Goal: Transaction & Acquisition: Purchase product/service

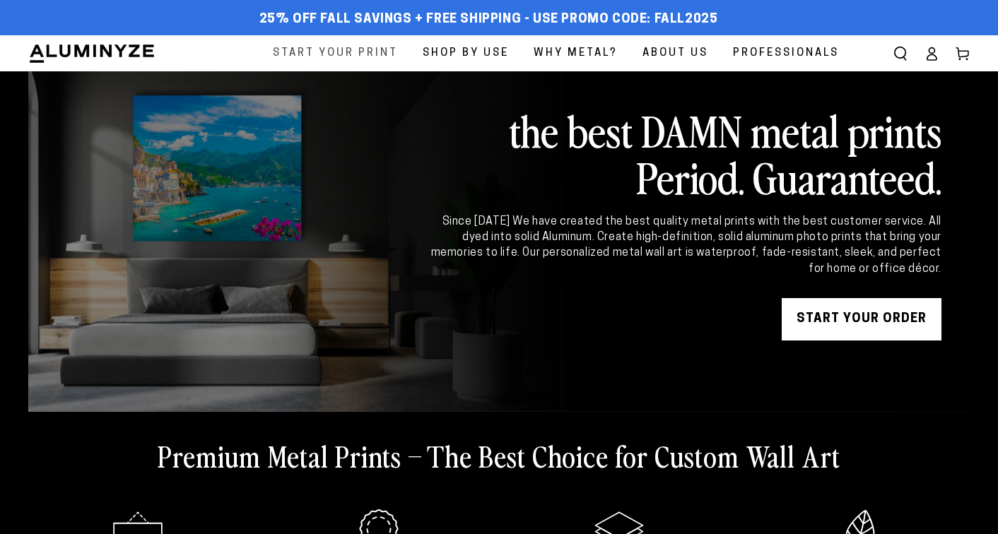
click at [353, 54] on span "Start Your Print" at bounding box center [335, 53] width 125 height 19
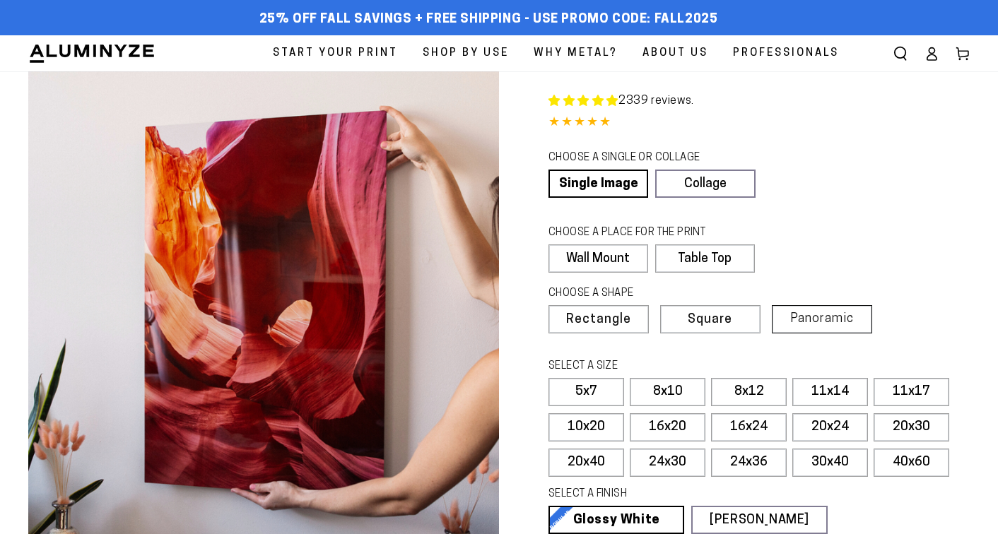
select select "**********"
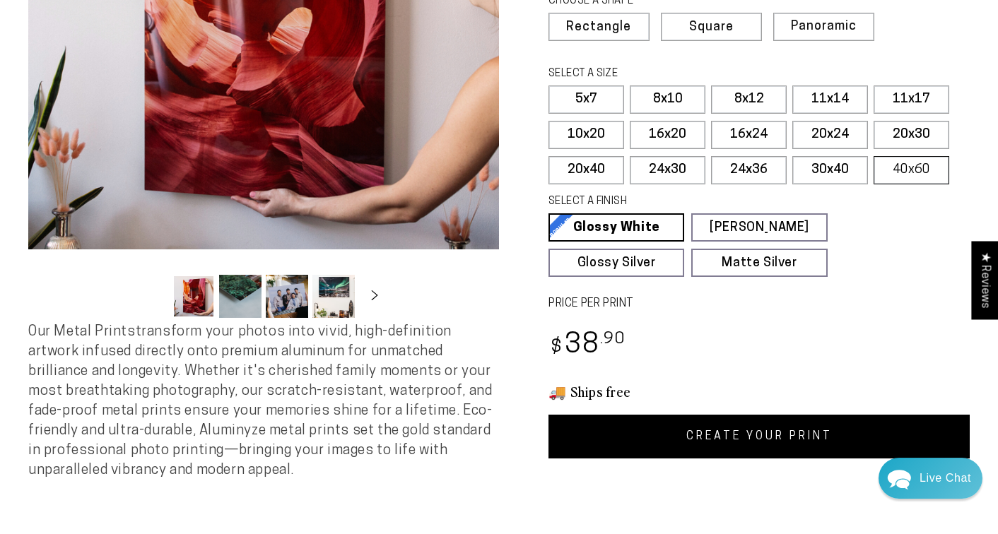
click at [907, 166] on label "40x60" at bounding box center [911, 170] width 76 height 28
click at [699, 436] on link "CREATE YOUR PRINT" at bounding box center [758, 437] width 421 height 44
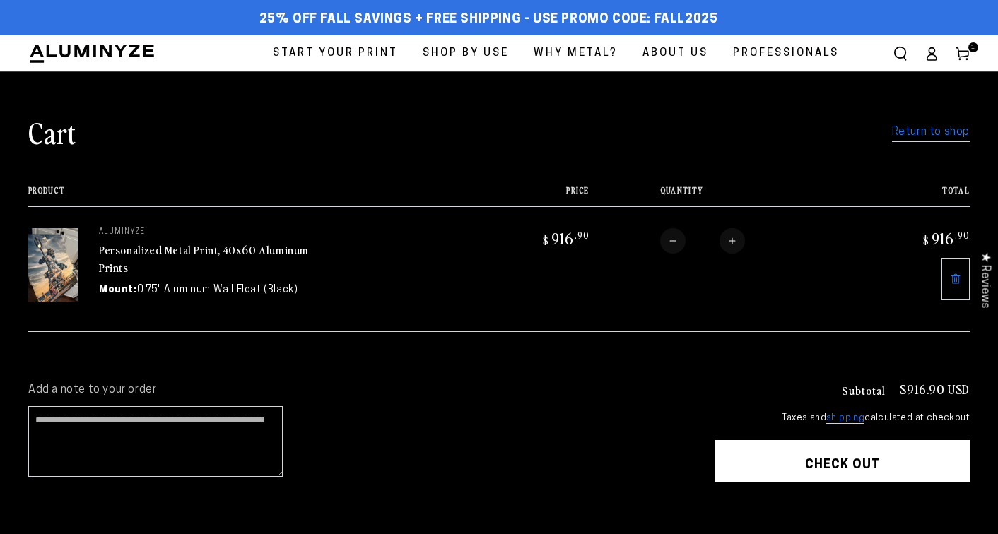
click at [823, 461] on button "Check out" at bounding box center [842, 461] width 254 height 42
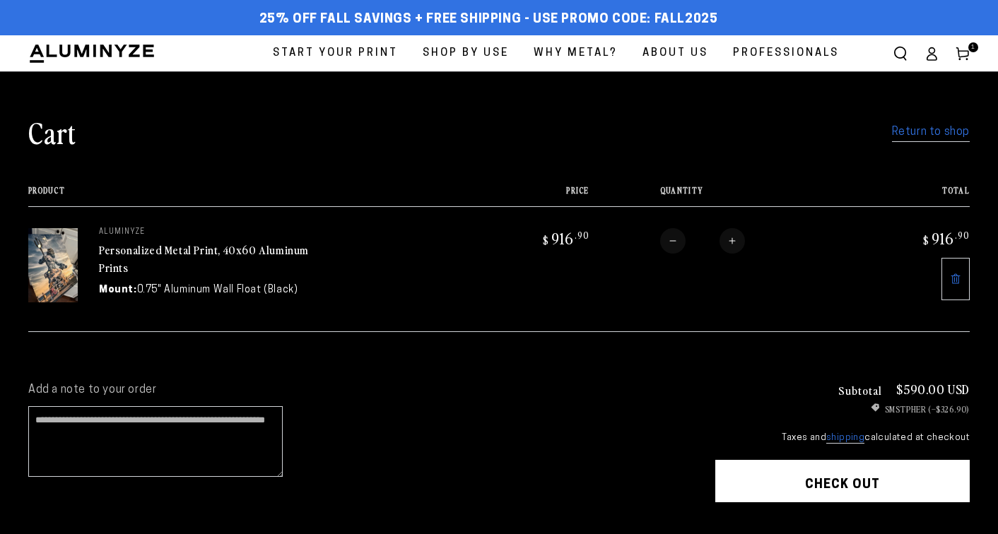
click at [733, 244] on button "Increase quantity for Personalized Metal Print, 40x60 Aluminum Prints" at bounding box center [731, 240] width 25 height 25
type input "*"
click at [733, 244] on form "Product Price Total Quantity Total aluminyze Personalized Metal Print, 40x60 Al…" at bounding box center [498, 259] width 941 height 146
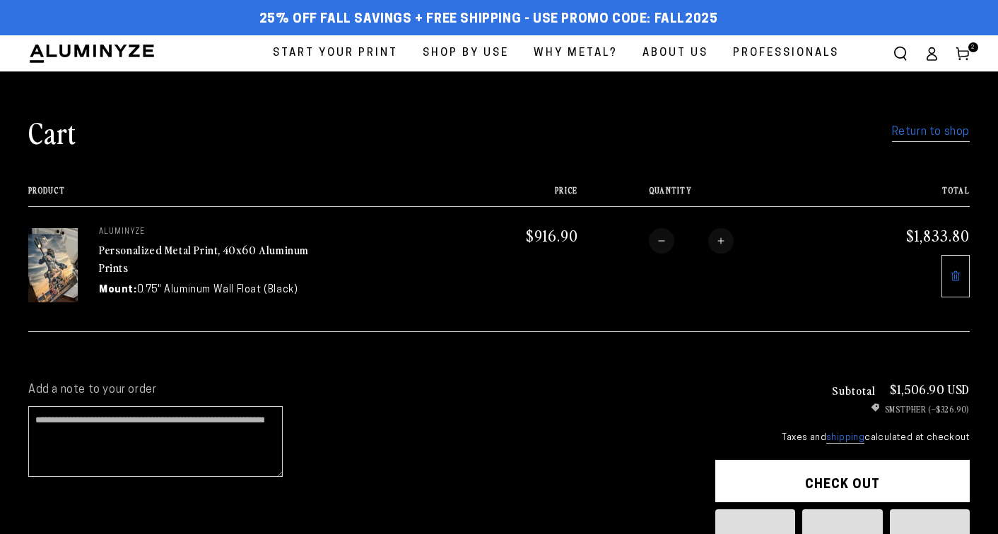
click at [726, 245] on button "Increase quantity for Personalized Metal Print, 40x60 Aluminum Prints" at bounding box center [720, 240] width 25 height 25
type input "*"
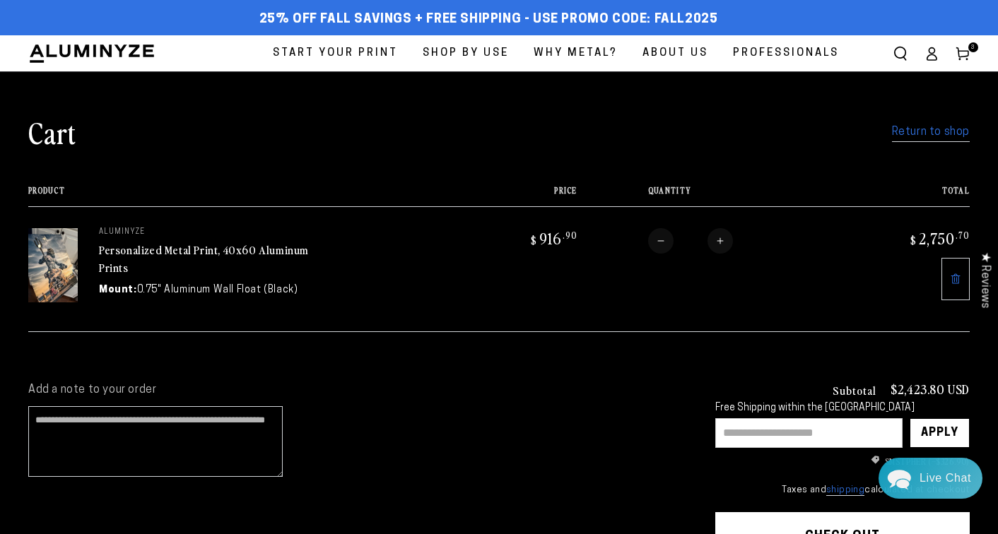
click at [827, 483] on small "Taxes and shipping calculated at checkout" at bounding box center [842, 490] width 254 height 14
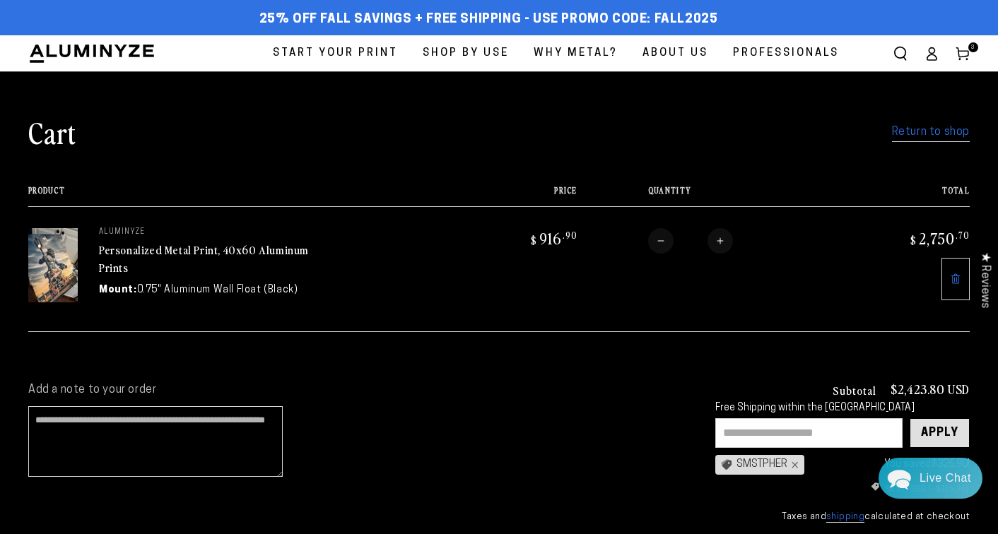
click at [939, 432] on div "Apply" at bounding box center [939, 433] width 37 height 28
click at [798, 466] on div "×" at bounding box center [792, 464] width 11 height 11
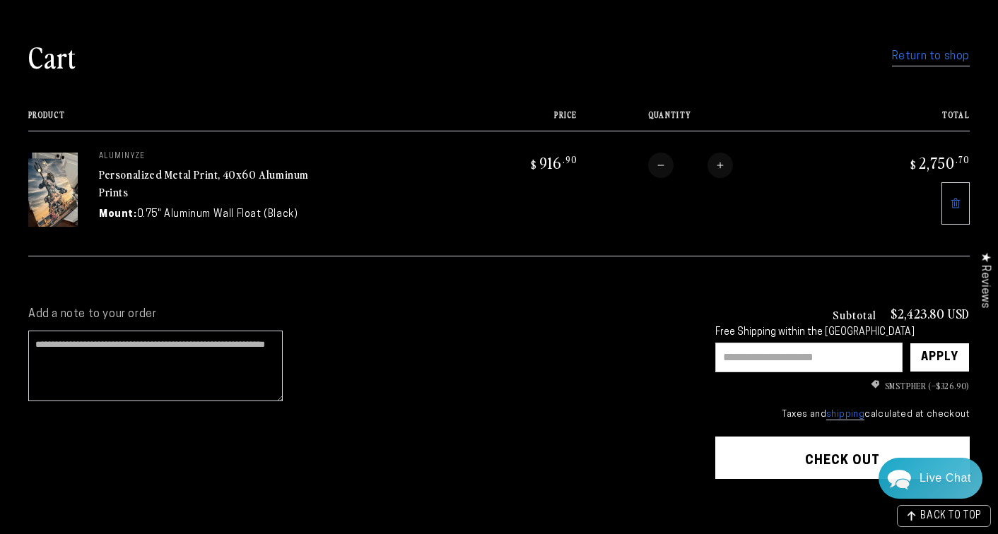
scroll to position [81, 0]
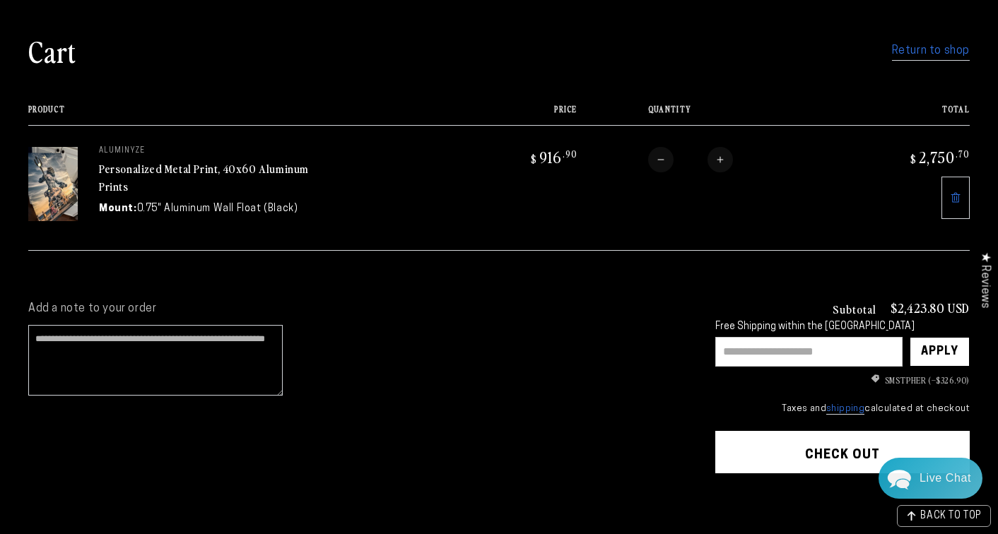
click at [824, 466] on button "Check out" at bounding box center [842, 452] width 254 height 42
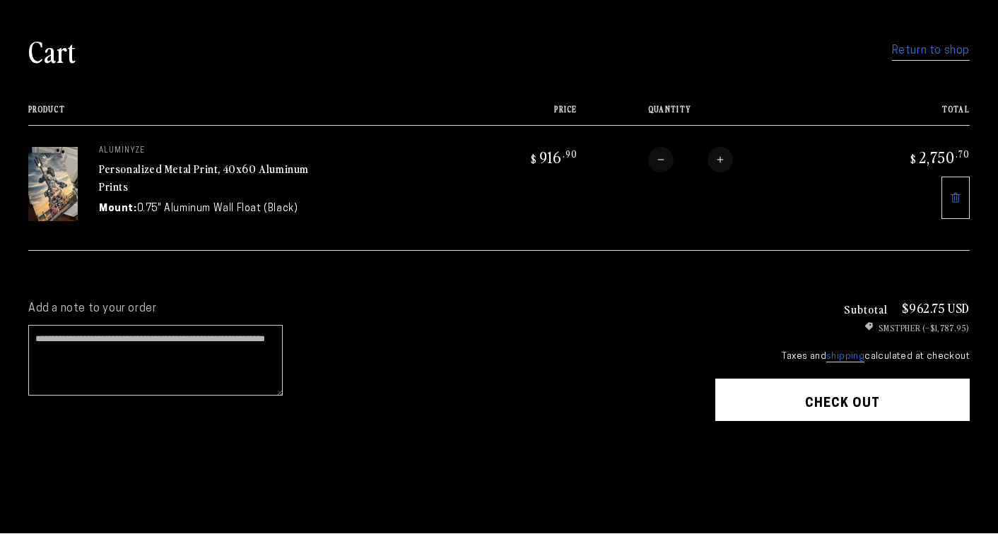
scroll to position [81, 0]
click at [721, 165] on button "Increase quantity for Personalized Metal Print, 40x60 Aluminum Prints" at bounding box center [719, 159] width 25 height 25
type input "*"
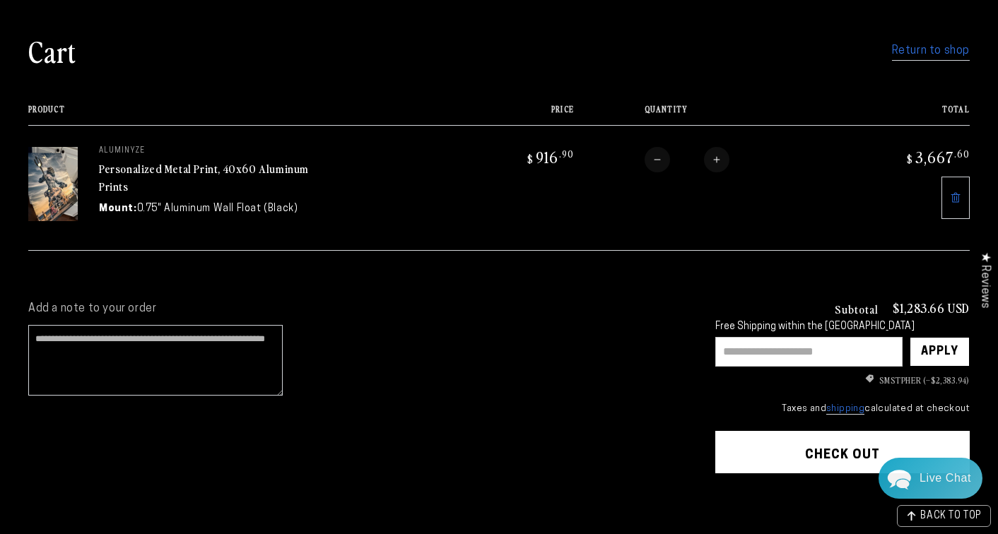
click at [829, 478] on div "Subtotal $1,283.66 USD Free Shipping within the [GEOGRAPHIC_DATA] Apply × SMSTP…" at bounding box center [842, 431] width 254 height 259
click at [830, 461] on button "Check out" at bounding box center [842, 452] width 254 height 42
